Goal: Navigation & Orientation: Go to known website

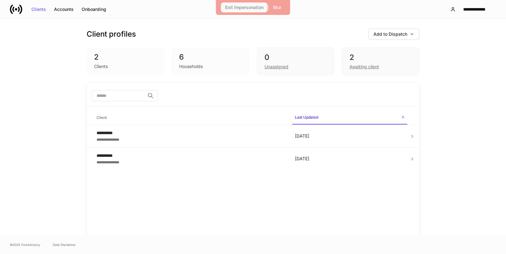
click at [260, 9] on div "Exit Impersonation" at bounding box center [244, 7] width 38 height 4
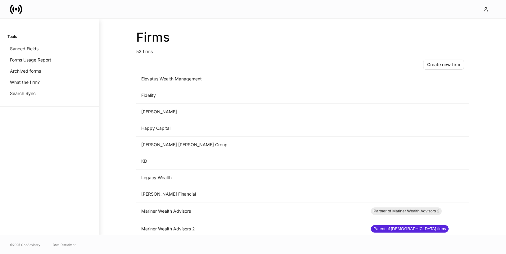
scroll to position [489, 0]
